Goal: Task Accomplishment & Management: Use online tool/utility

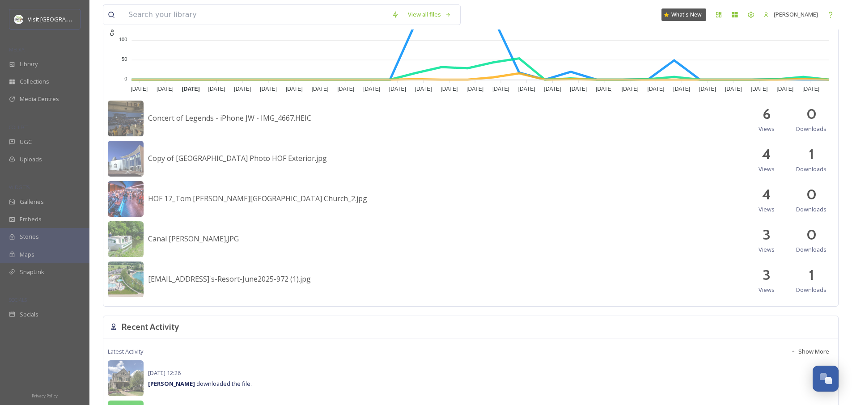
scroll to position [123, 0]
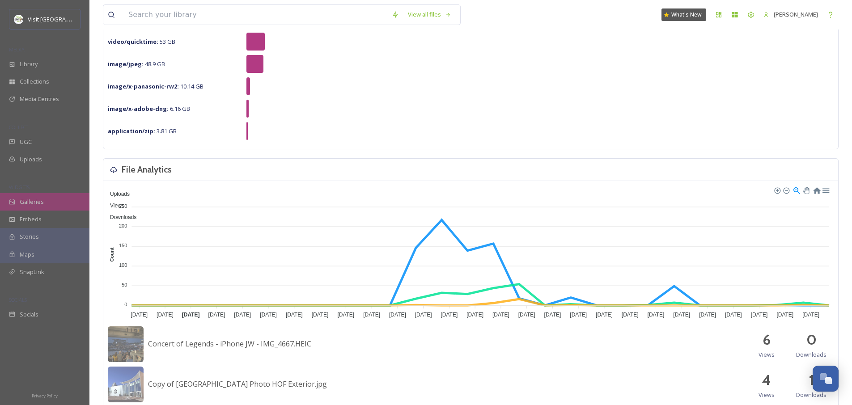
click at [34, 203] on span "Galleries" at bounding box center [32, 202] width 24 height 8
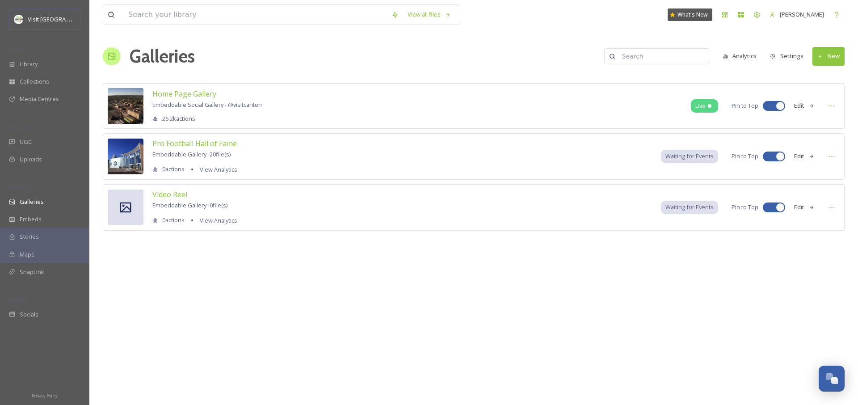
click at [661, 158] on div "Waiting for Events" at bounding box center [689, 156] width 57 height 13
click at [680, 157] on span "Waiting for Events" at bounding box center [690, 156] width 48 height 8
click at [833, 159] on icon at bounding box center [831, 156] width 7 height 7
click at [804, 211] on span "Embed Gallery" at bounding box center [814, 211] width 39 height 8
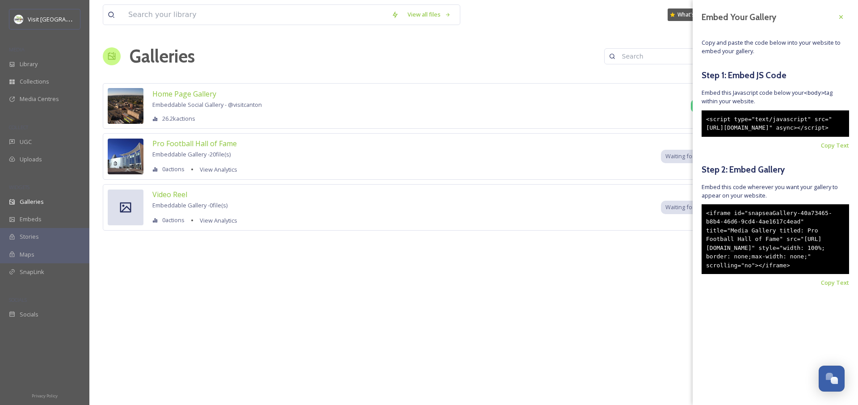
click at [600, 180] on div "Home Page Gallery Embeddable Social Gallery - @ visitcanton 26.2k actions Live …" at bounding box center [474, 157] width 742 height 148
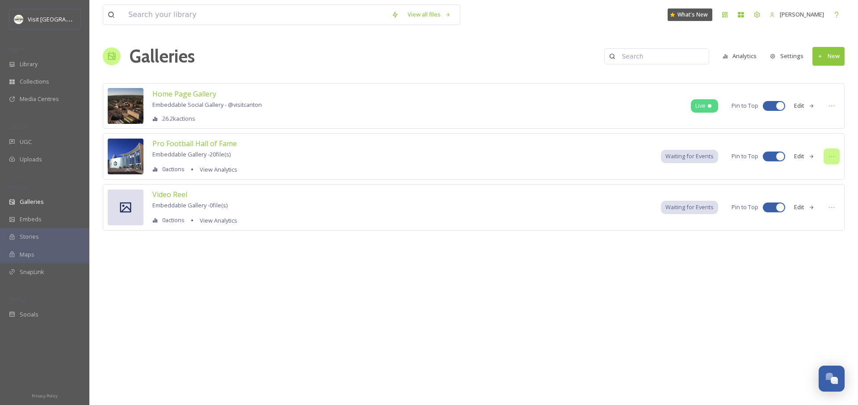
click at [830, 155] on icon at bounding box center [831, 156] width 7 height 7
click at [822, 173] on span "Edit Gallery" at bounding box center [810, 176] width 30 height 8
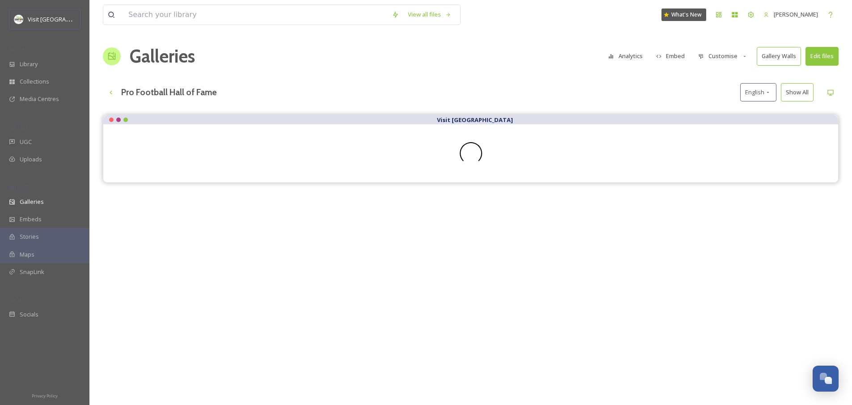
click at [720, 59] on button "Customise" at bounding box center [722, 55] width 59 height 17
click at [720, 56] on button "Customise" at bounding box center [722, 55] width 59 height 17
click at [628, 57] on button "Analytics" at bounding box center [624, 55] width 43 height 17
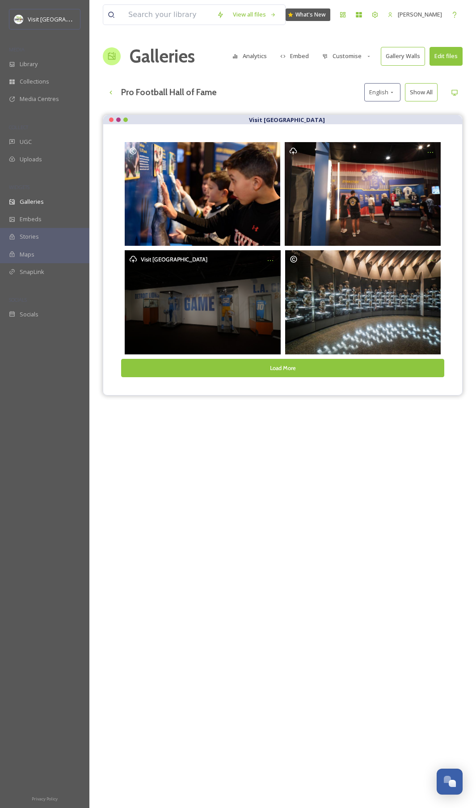
scroll to position [2, 0]
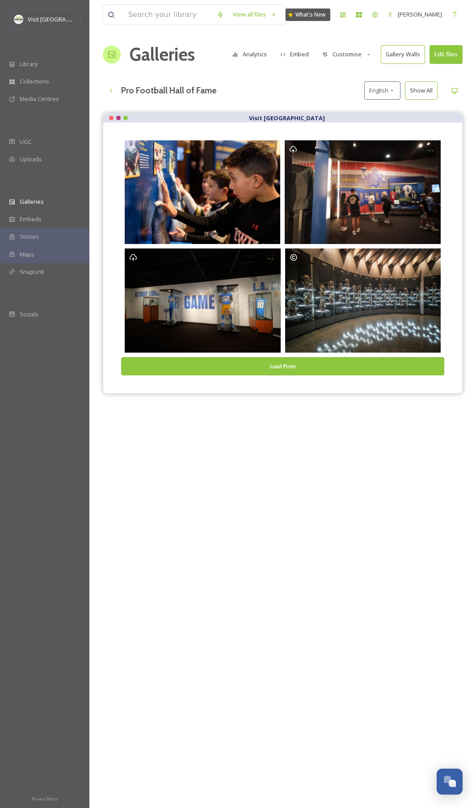
click at [341, 56] on button "Customise" at bounding box center [347, 54] width 59 height 17
click at [430, 73] on div "View all files What's New [PERSON_NAME] Galleries Analytics Embed Customise Gal…" at bounding box center [282, 466] width 387 height 936
click at [416, 90] on button "Show All" at bounding box center [421, 90] width 33 height 18
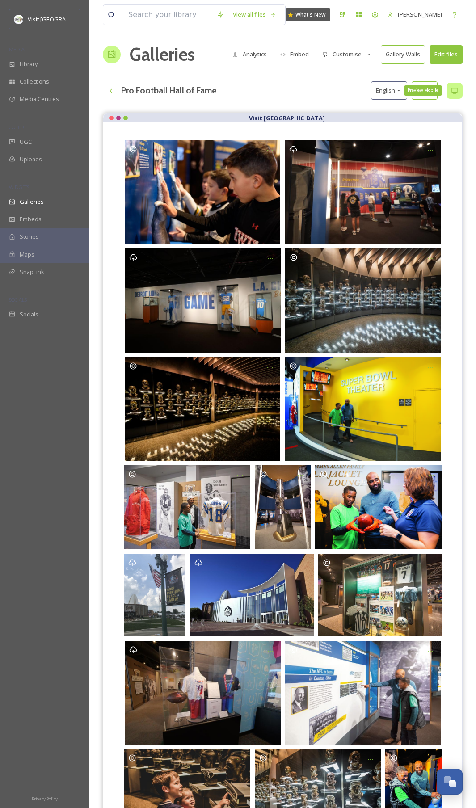
click at [455, 92] on icon at bounding box center [454, 91] width 6 height 6
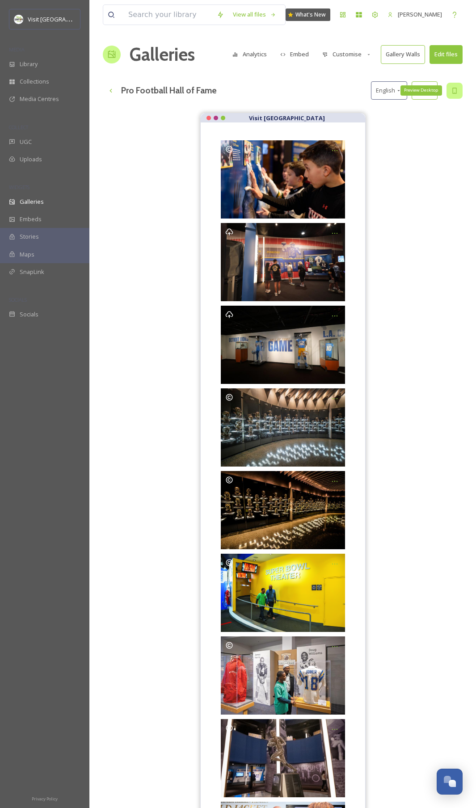
click at [455, 92] on icon at bounding box center [454, 90] width 7 height 7
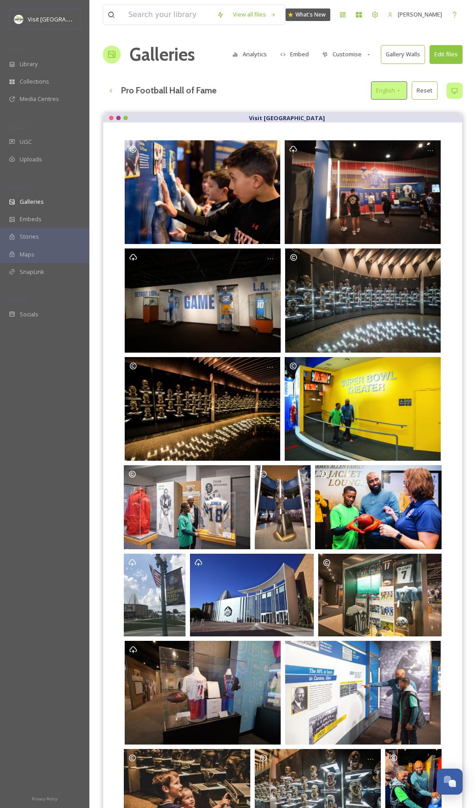
click at [388, 94] on span "English" at bounding box center [385, 90] width 19 height 8
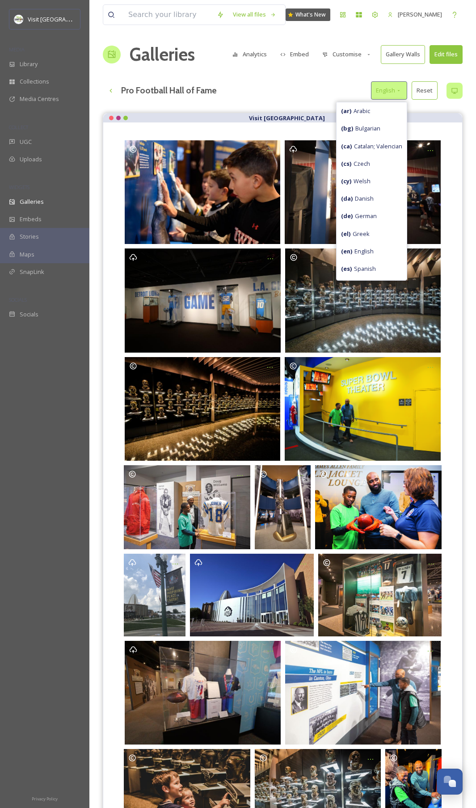
click at [388, 90] on span "English" at bounding box center [385, 90] width 19 height 8
click at [337, 44] on div "Galleries Analytics Embed Customise Gallery Walls Edit files" at bounding box center [283, 54] width 360 height 27
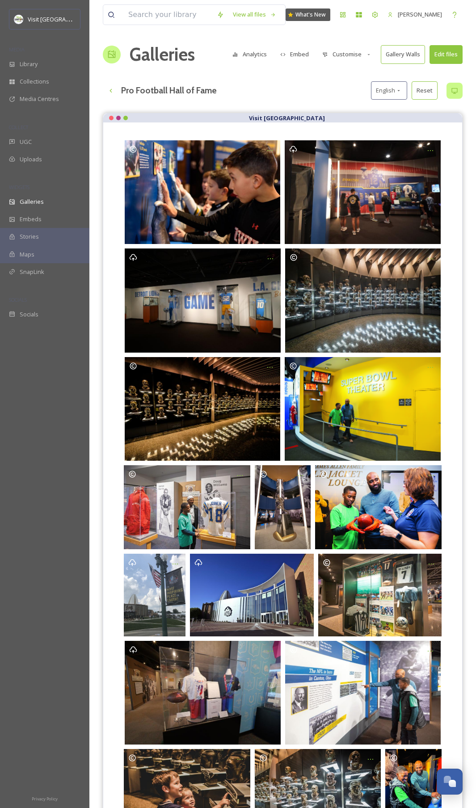
click at [340, 54] on button "Customise" at bounding box center [347, 54] width 59 height 17
click at [306, 51] on button "Embed" at bounding box center [295, 54] width 38 height 17
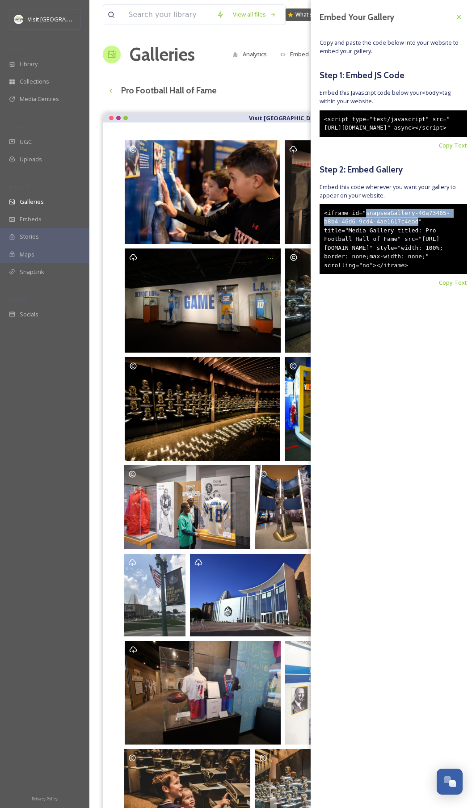
drag, startPoint x: 367, startPoint y: 229, endPoint x: 418, endPoint y: 236, distance: 52.3
click at [418, 236] on div "<iframe id="snapseaGallery-40a73465-b8b4-46d6-9cd4-4ae1617c4ead" title="Media G…" at bounding box center [394, 239] width 148 height 70
copy div "snapseaGallery-40a73465-b8b4-46d6-9cd4-4ae1617c4ead"
